Goal: Information Seeking & Learning: Learn about a topic

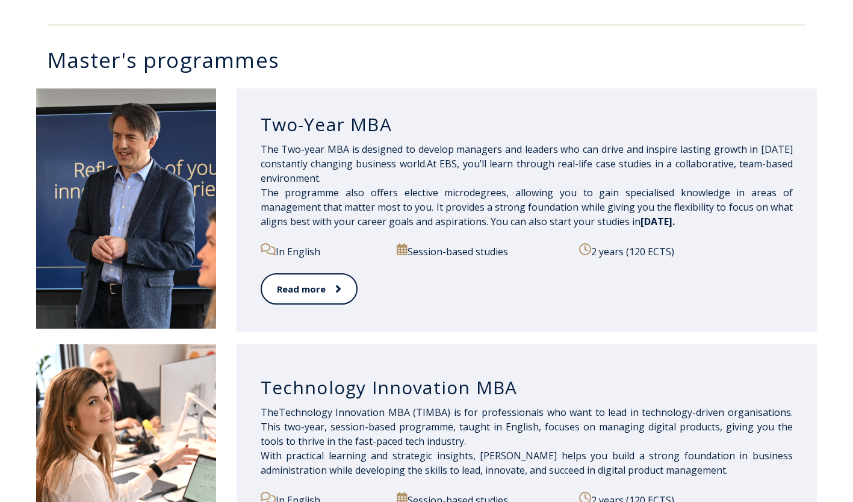
scroll to position [579, 0]
click at [321, 302] on link "Read more" at bounding box center [309, 289] width 96 height 33
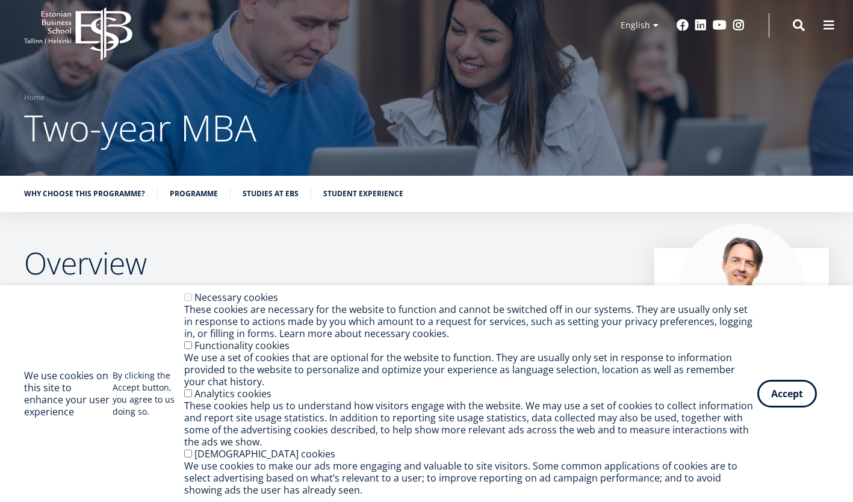
scroll to position [16, 0]
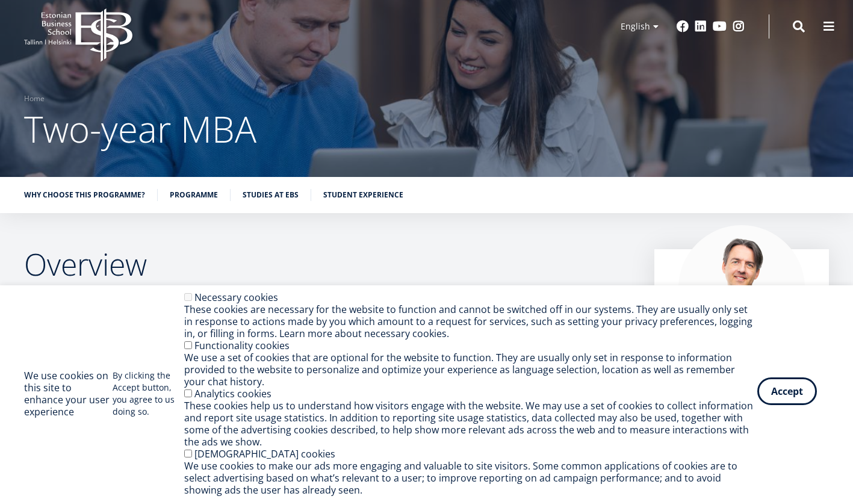
click at [783, 396] on button "Accept" at bounding box center [787, 391] width 60 height 28
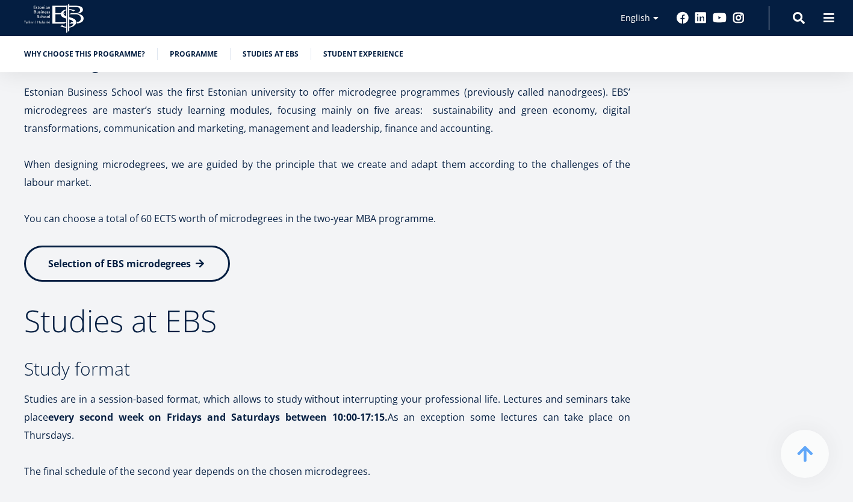
scroll to position [1810, 0]
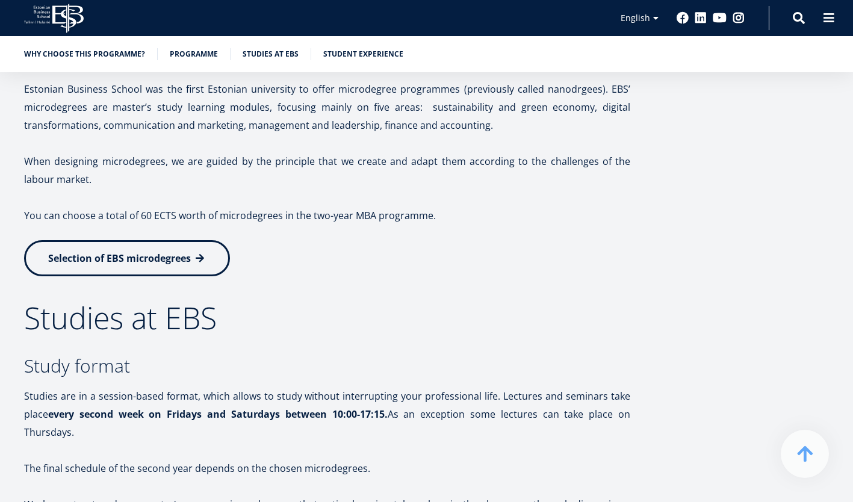
click at [199, 262] on span at bounding box center [200, 258] width 12 height 12
